Goal: Transaction & Acquisition: Book appointment/travel/reservation

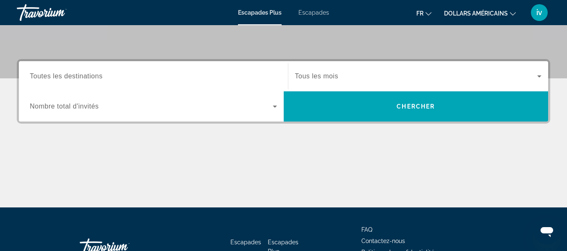
scroll to position [172, 0]
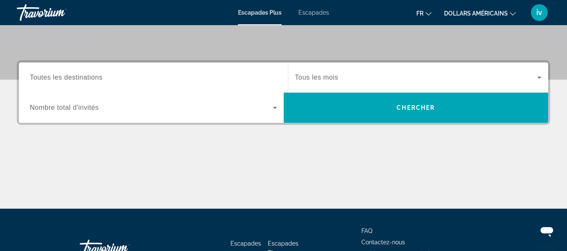
click at [179, 81] on input "Destination Toutes les destinations" at bounding box center [153, 78] width 247 height 10
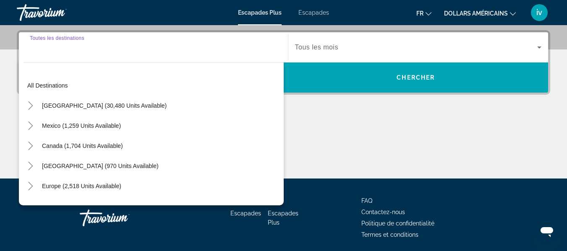
scroll to position [205, 0]
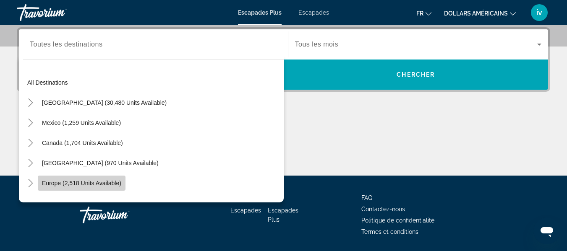
click at [115, 182] on span "Europe (2,518 units available)" at bounding box center [81, 183] width 79 height 7
type input "**********"
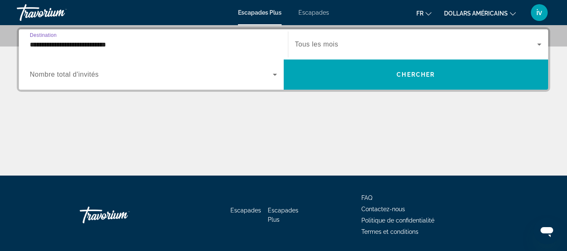
click at [423, 46] on span "Widget de recherche" at bounding box center [416, 44] width 242 height 10
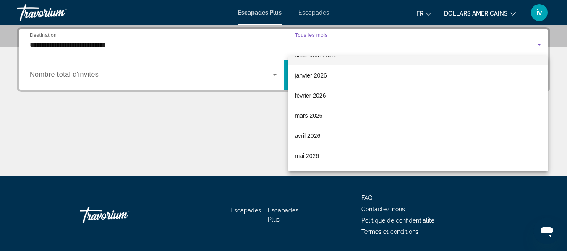
scroll to position [95, 0]
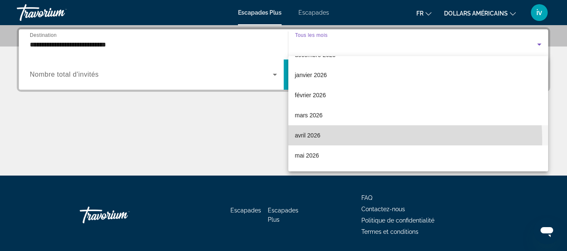
click at [308, 141] on mat-option "avril 2026" at bounding box center [418, 135] width 260 height 20
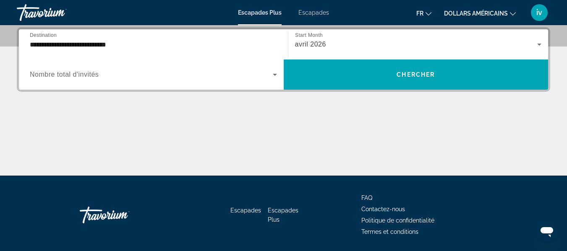
click at [374, 94] on div "**********" at bounding box center [283, 101] width 567 height 148
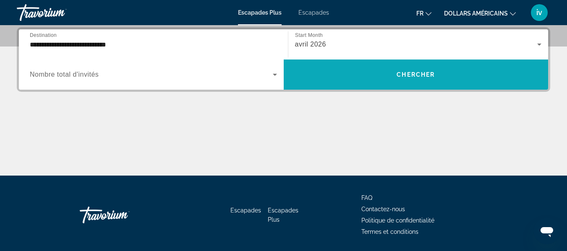
click at [408, 81] on span "Widget de recherche" at bounding box center [416, 75] width 265 height 20
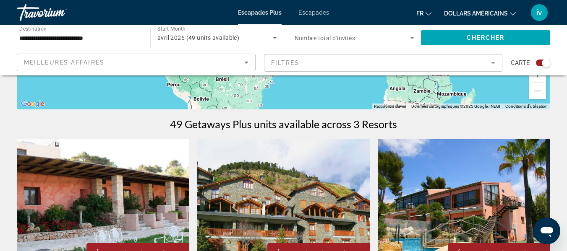
scroll to position [222, 0]
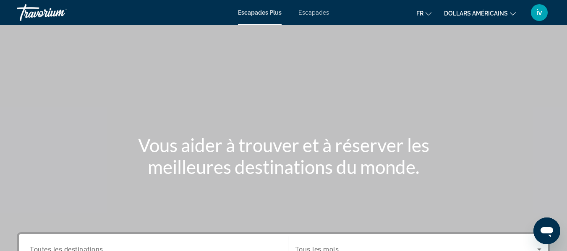
click at [315, 12] on font "Escapades" at bounding box center [313, 12] width 31 height 7
click at [508, 11] on button "dollars américains USD ($) MXN (Mex$) CAD (Can$) GBP (£) EUR (€) AUD (A$) NZD (…" at bounding box center [480, 13] width 72 height 12
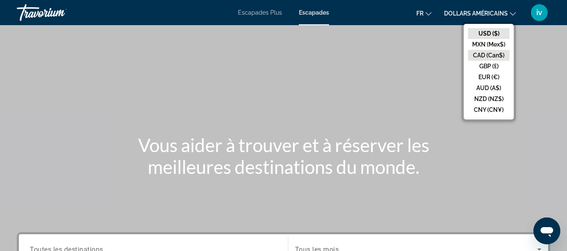
click at [486, 55] on button "CAD (Can$)" at bounding box center [489, 55] width 42 height 11
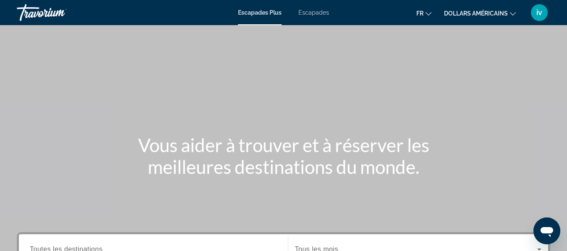
click at [317, 15] on font "Escapades" at bounding box center [313, 12] width 31 height 7
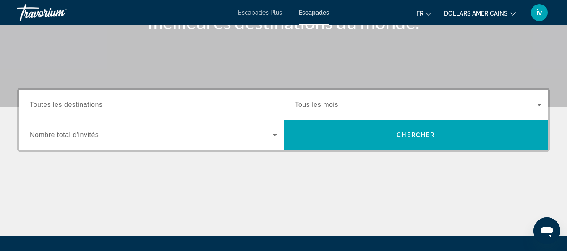
scroll to position [146, 0]
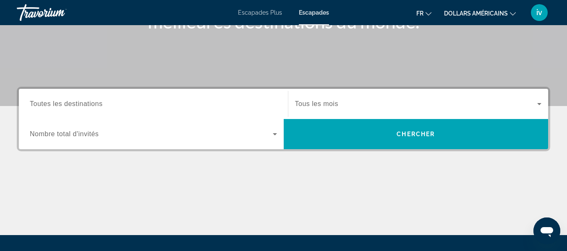
click at [166, 102] on input "Destination Toutes les destinations" at bounding box center [153, 104] width 247 height 10
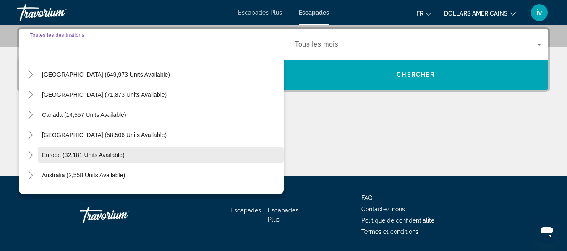
scroll to position [20, 0]
click at [80, 155] on span "Europe (32,181 units available)" at bounding box center [83, 154] width 83 height 7
type input "**********"
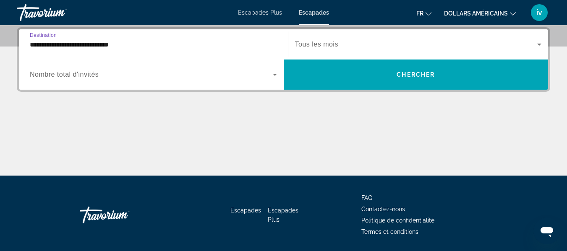
click at [396, 48] on span "Search widget" at bounding box center [416, 44] width 242 height 10
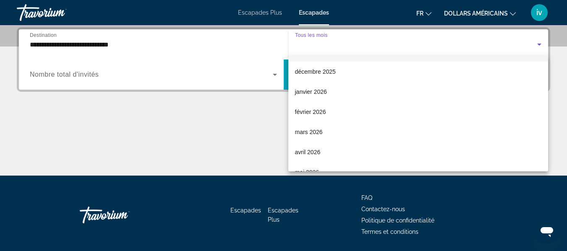
scroll to position [79, 0]
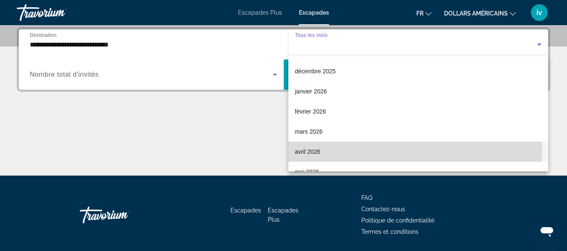
click at [307, 152] on font "avril 2026" at bounding box center [308, 151] width 26 height 7
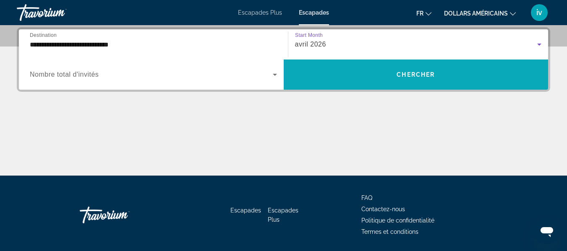
click at [399, 71] on span "Search widget" at bounding box center [416, 75] width 265 height 20
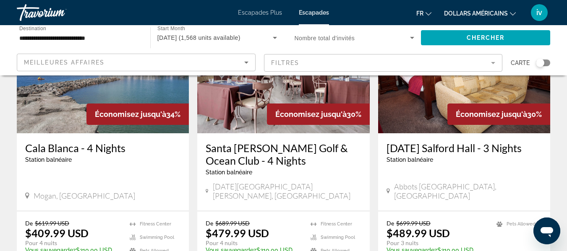
scroll to position [106, 0]
click at [20, 98] on img "Contenu principal" at bounding box center [103, 66] width 172 height 134
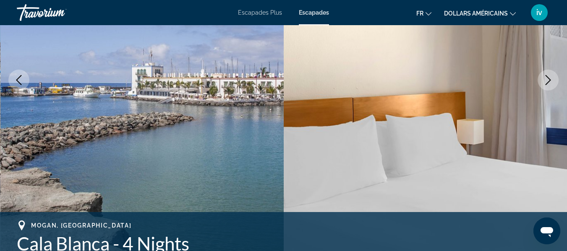
scroll to position [145, 0]
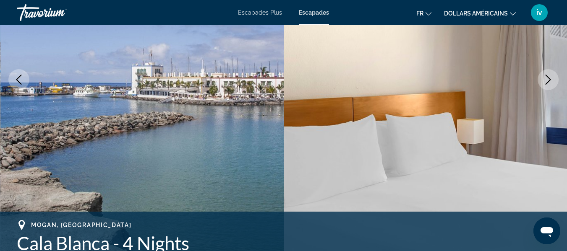
click at [547, 82] on icon "Next image" at bounding box center [548, 80] width 10 height 10
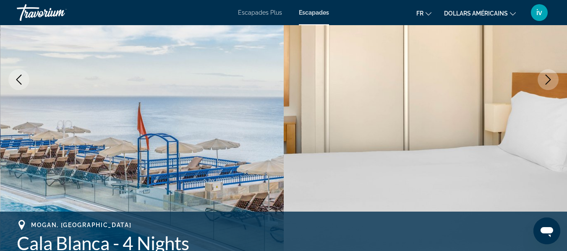
click at [547, 82] on icon "Next image" at bounding box center [548, 80] width 10 height 10
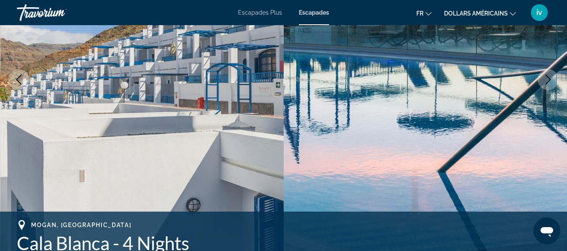
click at [547, 82] on icon "Next image" at bounding box center [548, 80] width 10 height 10
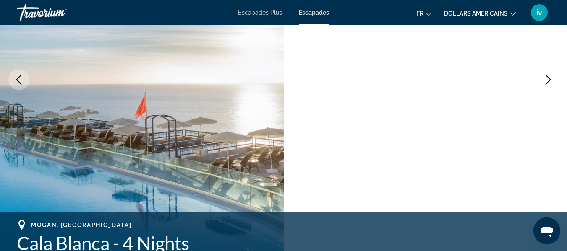
click at [547, 82] on icon "Next image" at bounding box center [548, 80] width 10 height 10
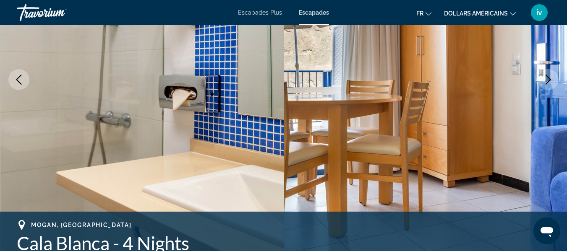
click at [547, 82] on icon "Next image" at bounding box center [548, 80] width 10 height 10
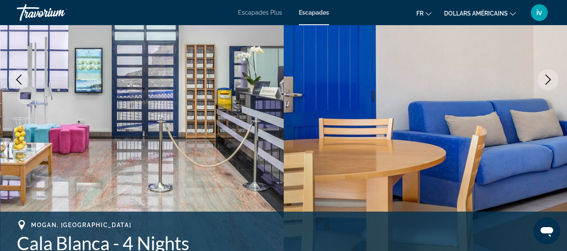
click at [547, 82] on icon "Next image" at bounding box center [548, 80] width 10 height 10
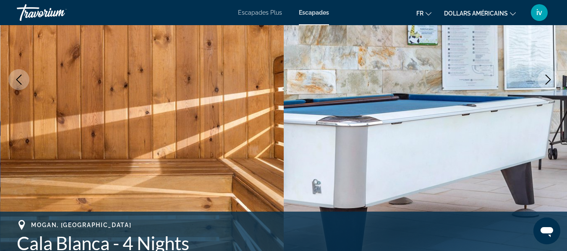
click at [547, 82] on icon "Next image" at bounding box center [548, 80] width 10 height 10
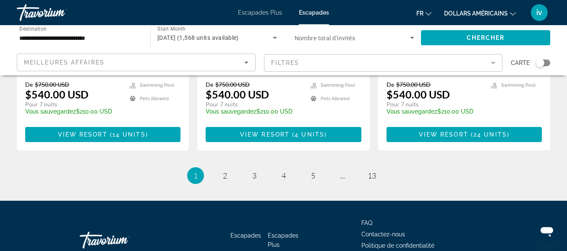
scroll to position [1144, 0]
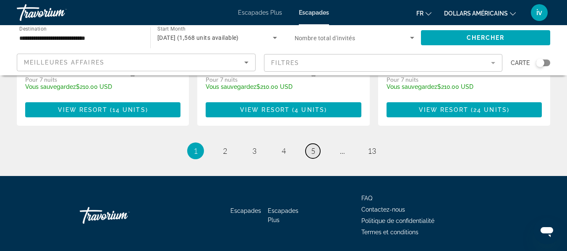
click at [317, 144] on link "page 5" at bounding box center [312, 151] width 15 height 15
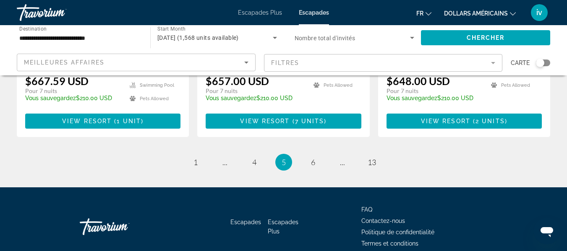
scroll to position [1117, 0]
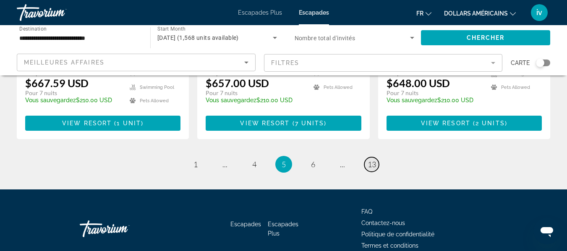
click at [370, 160] on span "13" at bounding box center [371, 164] width 8 height 9
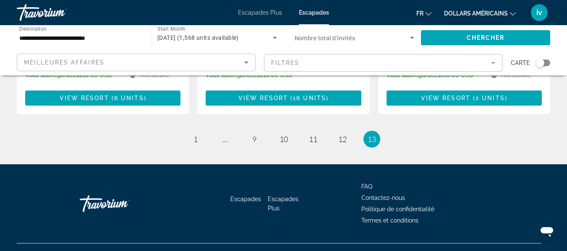
scroll to position [275, 0]
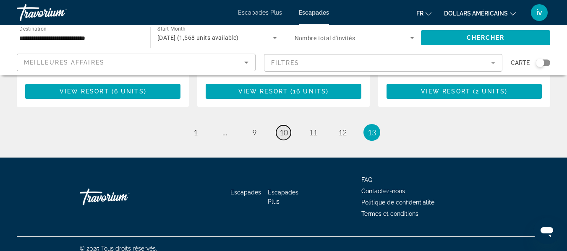
click at [282, 128] on span "10" at bounding box center [283, 132] width 8 height 9
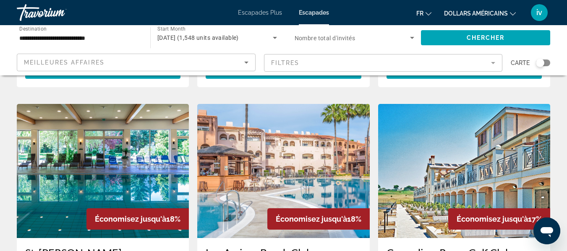
scroll to position [627, 0]
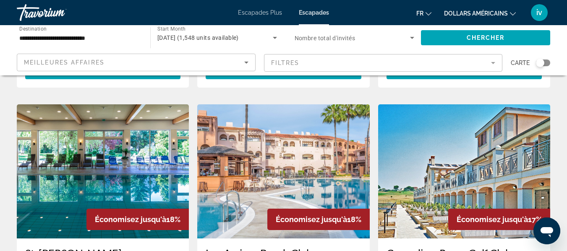
click at [332, 121] on img "Contenu principal" at bounding box center [283, 171] width 172 height 134
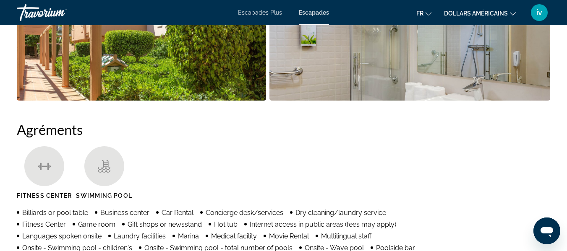
scroll to position [702, 0]
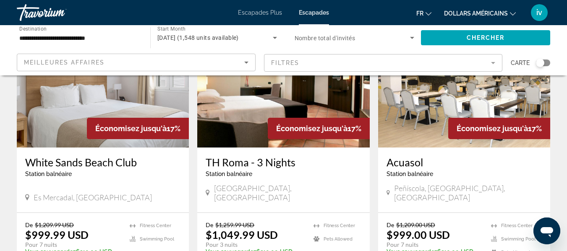
scroll to position [1138, 0]
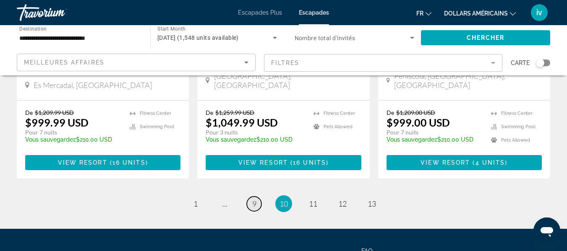
click at [251, 197] on link "page 9" at bounding box center [254, 204] width 15 height 15
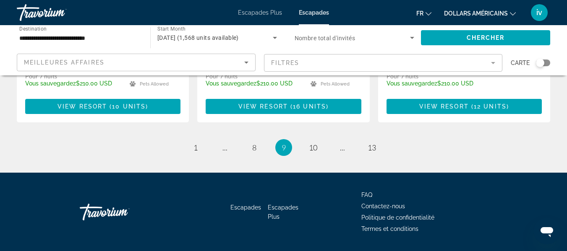
scroll to position [1156, 0]
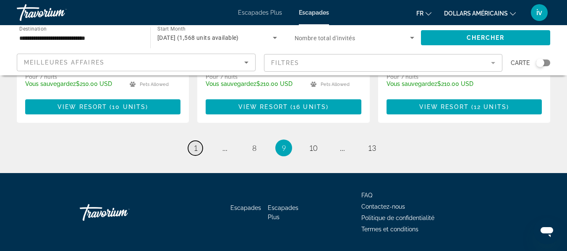
click at [196, 143] on span "1" at bounding box center [195, 147] width 4 height 9
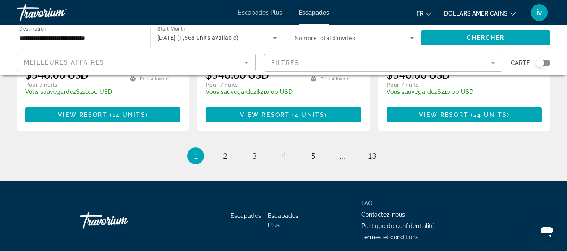
scroll to position [1144, 0]
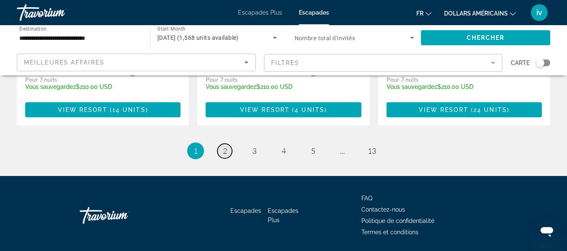
click at [223, 146] on span "2" at bounding box center [225, 150] width 4 height 9
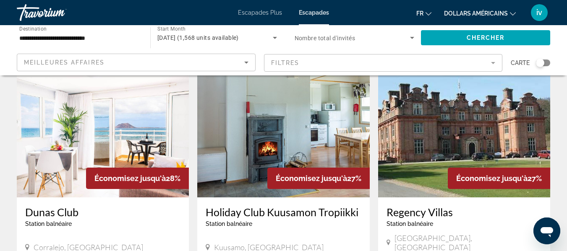
scroll to position [42, 0]
click at [443, 112] on img "Contenu principal" at bounding box center [464, 130] width 172 height 134
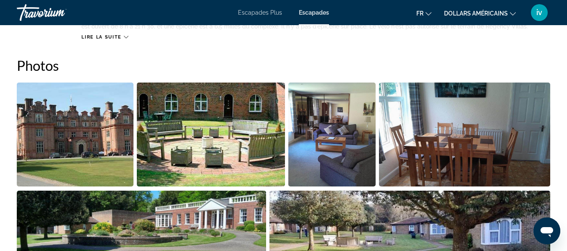
scroll to position [528, 0]
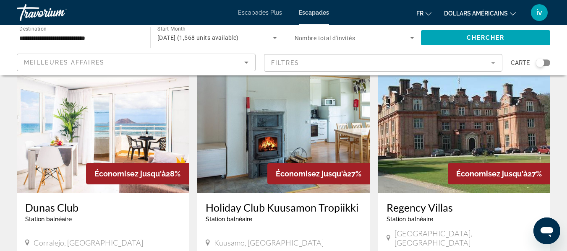
scroll to position [46, 0]
click at [128, 142] on img "Contenu principal" at bounding box center [103, 126] width 172 height 134
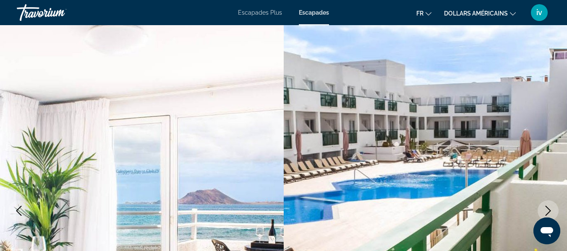
scroll to position [21, 0]
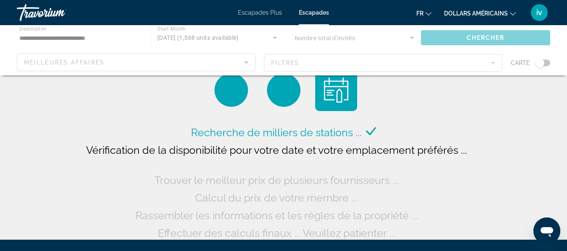
click at [81, 36] on div "Contenu principal" at bounding box center [283, 50] width 567 height 50
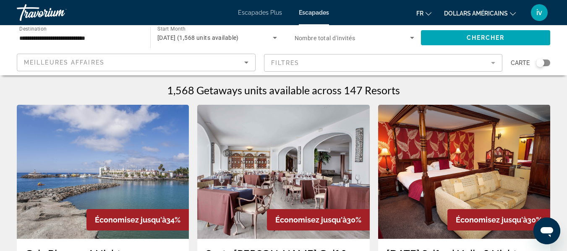
click at [271, 39] on icon "Search widget" at bounding box center [275, 38] width 10 height 10
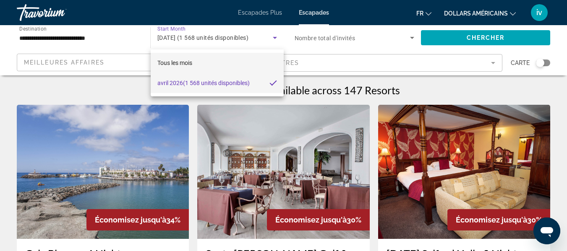
click at [175, 65] on font "Tous les mois" at bounding box center [174, 63] width 35 height 7
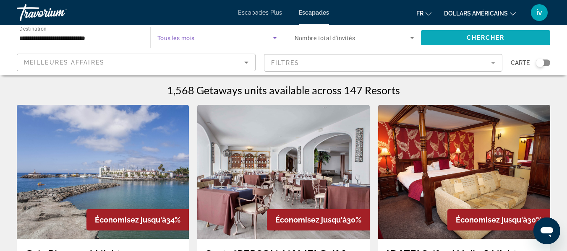
click at [453, 38] on span "Search widget" at bounding box center [485, 38] width 129 height 20
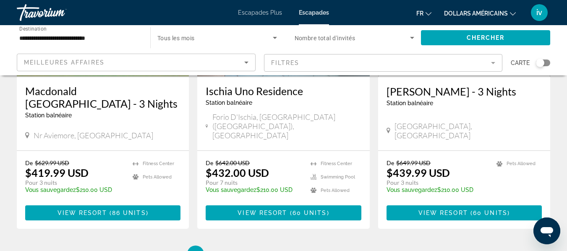
scroll to position [1072, 0]
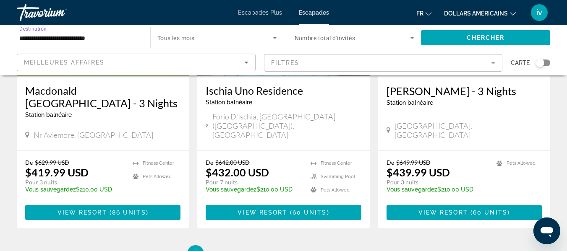
click at [68, 36] on input "**********" at bounding box center [79, 38] width 120 height 10
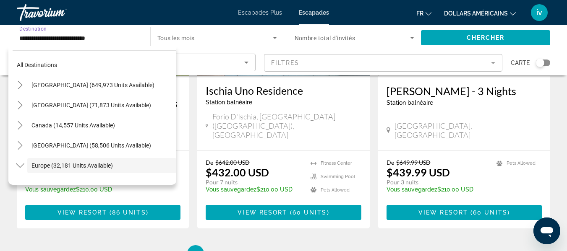
scroll to position [50, 0]
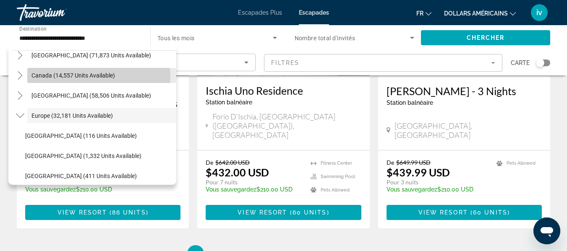
click at [92, 77] on span "Canada (14,557 units available)" at bounding box center [72, 75] width 83 height 7
type input "**********"
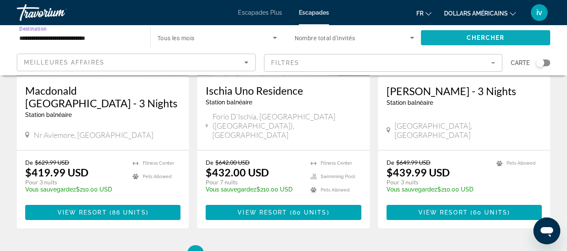
click at [493, 39] on span "Chercher" at bounding box center [485, 37] width 38 height 7
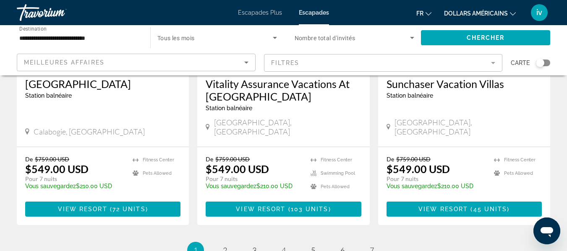
scroll to position [1081, 0]
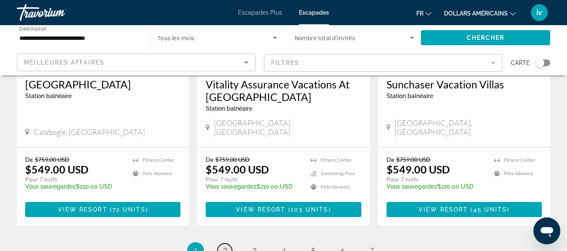
click at [225, 246] on span "2" at bounding box center [225, 250] width 4 height 9
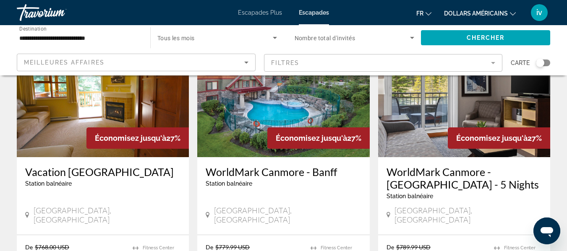
scroll to position [923, 0]
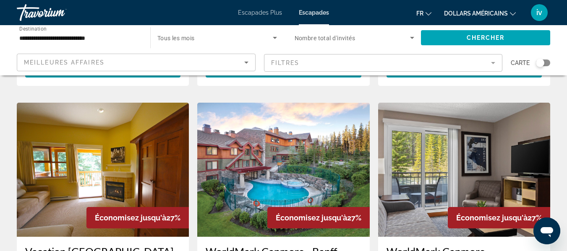
click at [305, 146] on img "Contenu principal" at bounding box center [283, 170] width 172 height 134
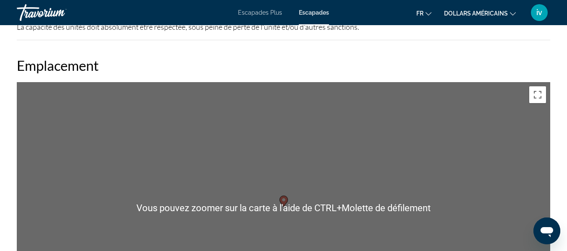
scroll to position [1299, 0]
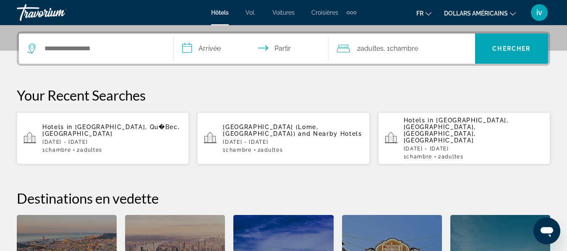
scroll to position [197, 0]
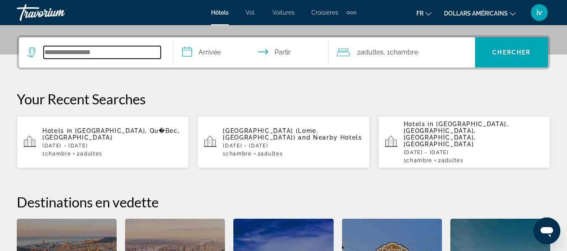
click at [88, 47] on input "Widget de recherche" at bounding box center [102, 52] width 117 height 13
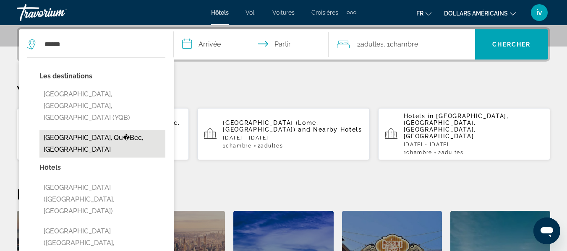
click at [84, 130] on button "[GEOGRAPHIC_DATA], Qu�Bec, [GEOGRAPHIC_DATA]" at bounding box center [102, 144] width 126 height 28
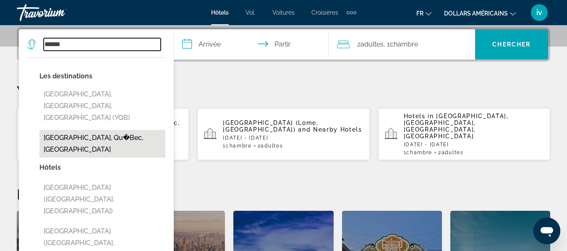
type input "**********"
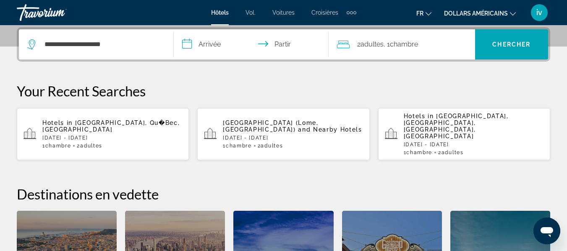
click at [219, 43] on input "**********" at bounding box center [253, 45] width 158 height 33
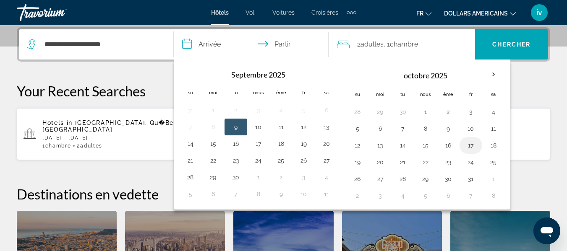
click at [468, 145] on button "17" at bounding box center [470, 146] width 13 height 12
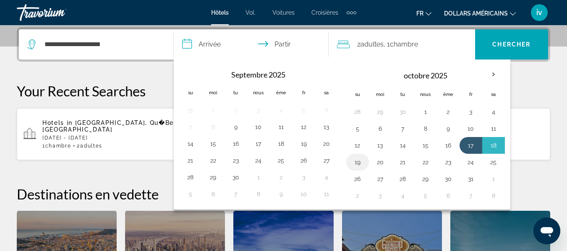
click at [360, 157] on button "19" at bounding box center [357, 162] width 13 height 12
type input "**********"
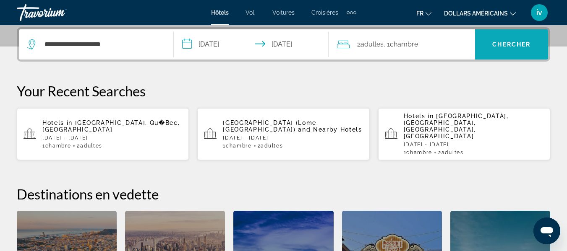
click at [517, 57] on span "Widget de recherche" at bounding box center [511, 44] width 73 height 30
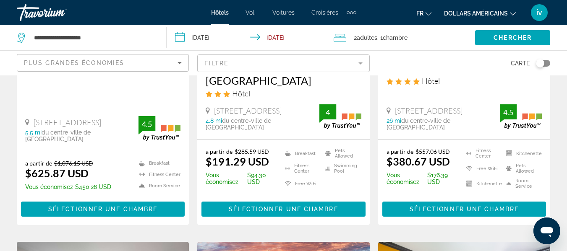
scroll to position [198, 0]
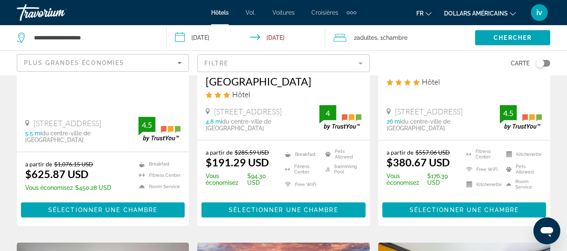
click at [511, 11] on icon "Changer de devise" at bounding box center [513, 14] width 6 height 6
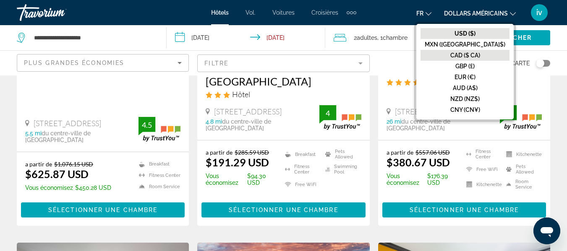
click at [480, 53] on font "CAD ($ CA)" at bounding box center [465, 55] width 30 height 7
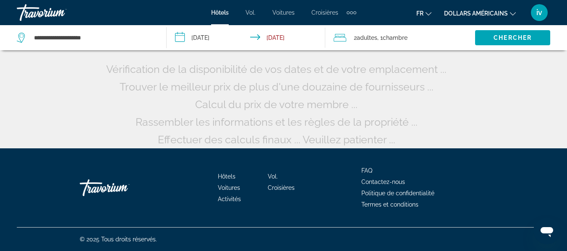
scroll to position [87, 0]
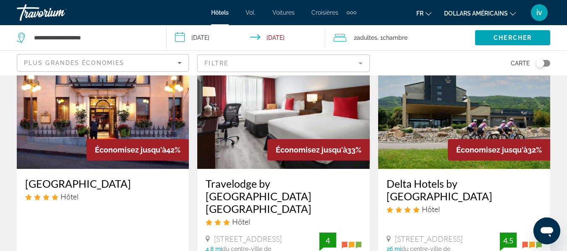
scroll to position [70, 0]
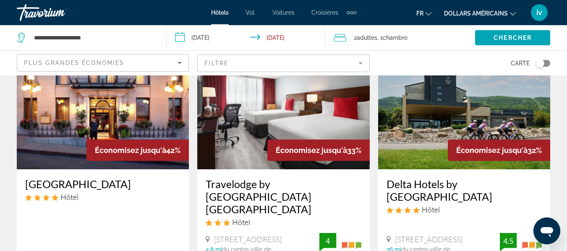
click at [272, 123] on img "Contenu principal" at bounding box center [283, 102] width 172 height 134
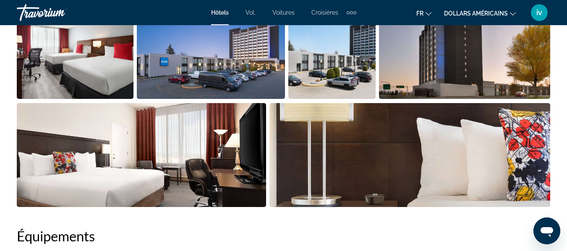
scroll to position [637, 0]
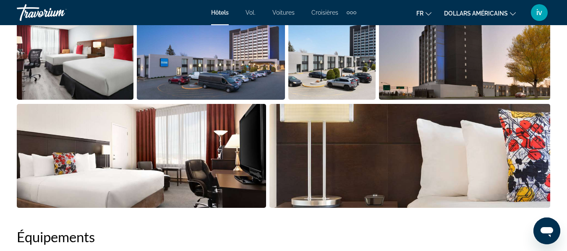
click at [102, 73] on img "Open full-screen image slider" at bounding box center [75, 48] width 117 height 104
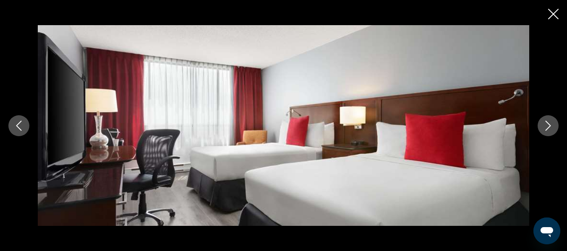
click at [550, 122] on icon "Next image" at bounding box center [548, 126] width 10 height 10
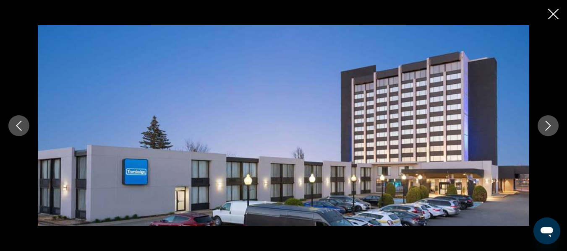
click at [550, 122] on icon "Next image" at bounding box center [548, 126] width 10 height 10
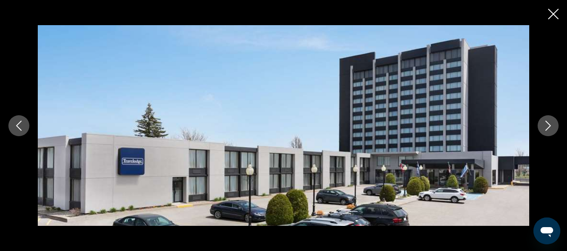
click at [550, 122] on icon "Next image" at bounding box center [548, 126] width 10 height 10
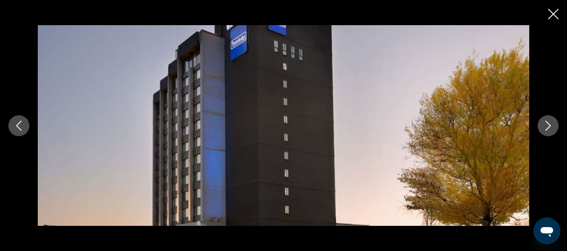
click at [555, 6] on div "prev next" at bounding box center [283, 125] width 567 height 251
click at [551, 16] on icon "Close slideshow" at bounding box center [553, 14] width 10 height 10
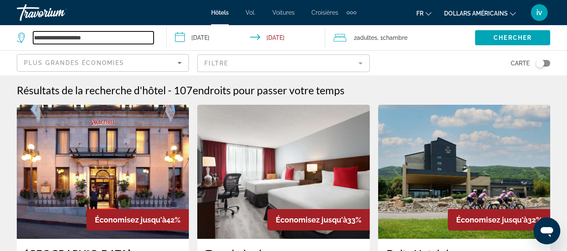
click at [111, 37] on input "**********" at bounding box center [93, 37] width 120 height 13
click at [178, 38] on input "**********" at bounding box center [247, 39] width 161 height 28
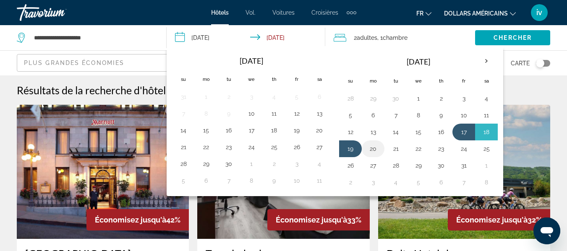
click at [374, 150] on button "20" at bounding box center [372, 149] width 13 height 12
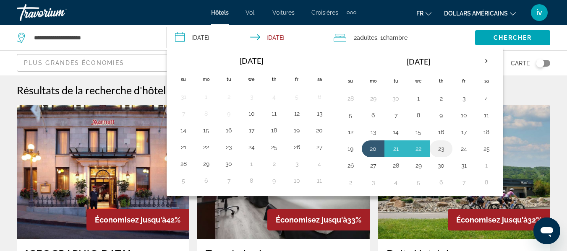
click at [438, 150] on button "23" at bounding box center [440, 149] width 13 height 12
type input "**********"
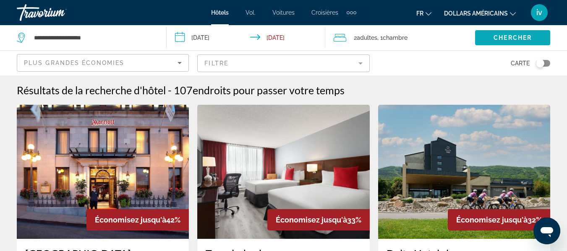
click at [503, 33] on span "Search widget" at bounding box center [512, 38] width 75 height 20
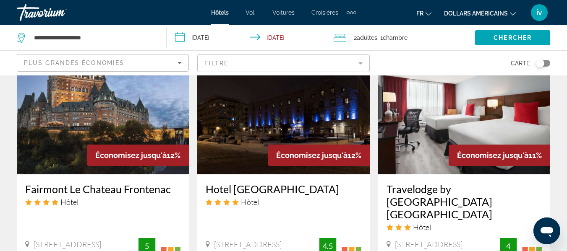
scroll to position [713, 0]
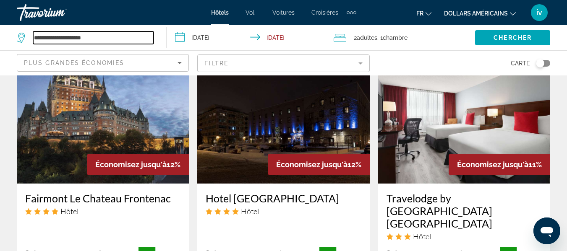
click at [121, 37] on input "**********" at bounding box center [93, 37] width 120 height 13
type input "*"
click at [121, 37] on input "Search widget" at bounding box center [93, 37] width 120 height 13
click at [21, 38] on icon "Search widget" at bounding box center [22, 38] width 10 height 10
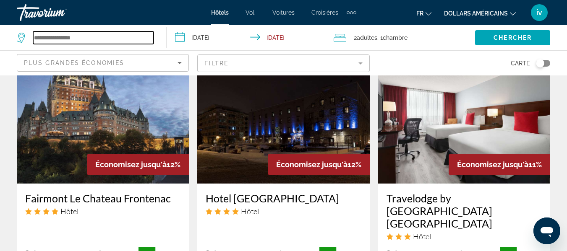
click at [43, 34] on input "Search widget" at bounding box center [93, 37] width 120 height 13
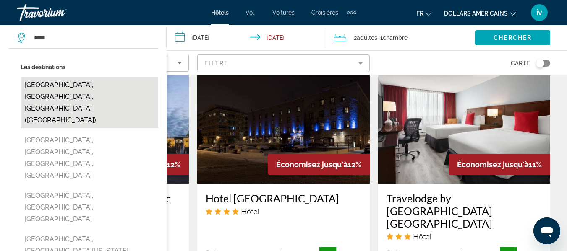
click at [57, 87] on button "Boston, MA, United States (BOS)" at bounding box center [90, 102] width 138 height 51
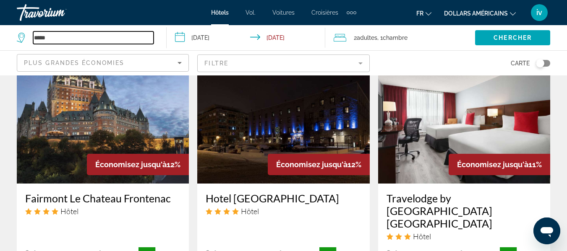
type input "**********"
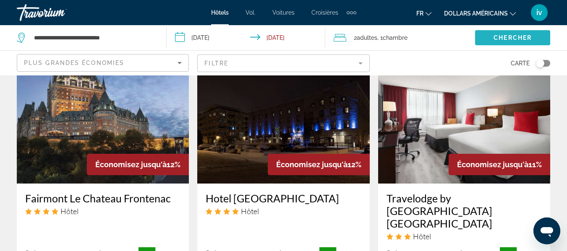
click at [519, 35] on span "Chercher" at bounding box center [512, 37] width 38 height 7
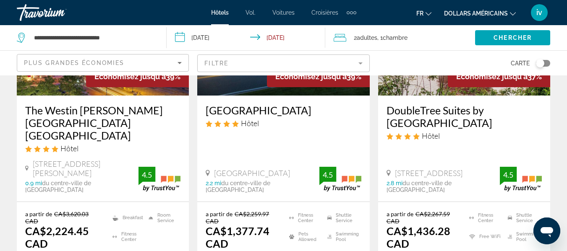
scroll to position [143, 0]
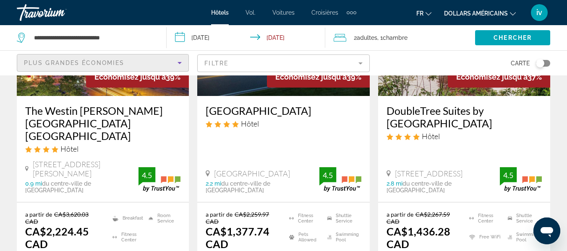
click at [172, 66] on div "Plus grandes économies" at bounding box center [101, 63] width 154 height 10
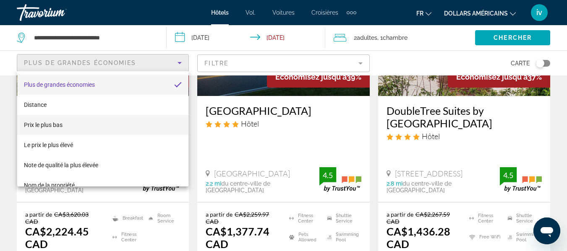
click at [57, 120] on span "Prix ​​le plus bas" at bounding box center [43, 125] width 39 height 10
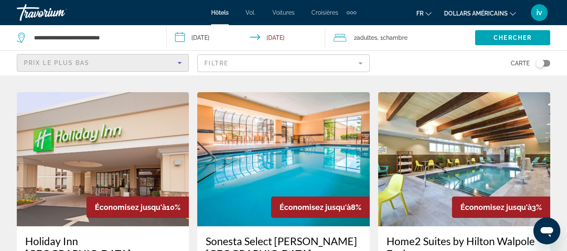
scroll to position [703, 0]
